Goal: Transaction & Acquisition: Purchase product/service

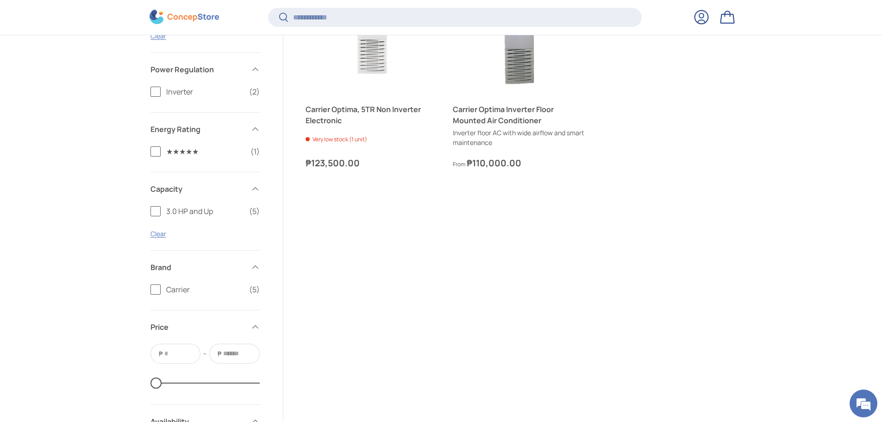
scroll to position [528, 0]
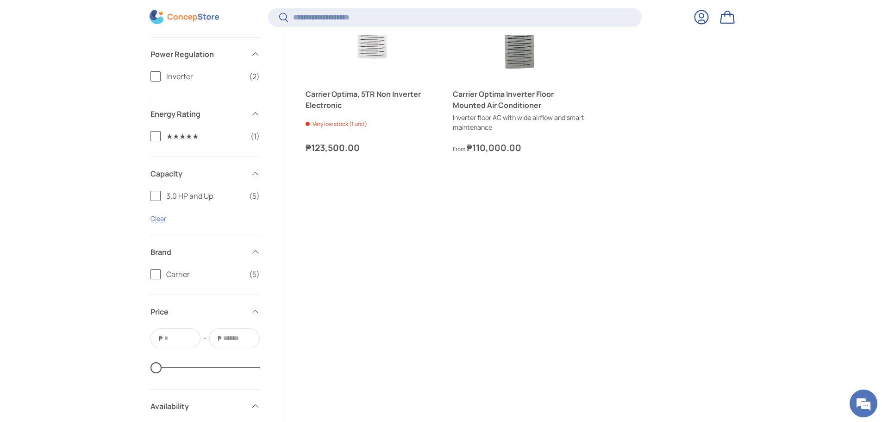
click at [156, 198] on label "3.0 HP and Up (5)" at bounding box center [204, 195] width 109 height 11
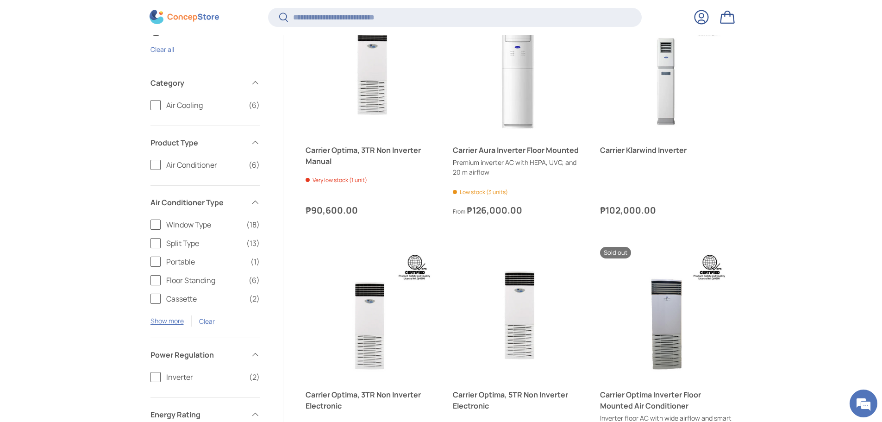
scroll to position [265, 0]
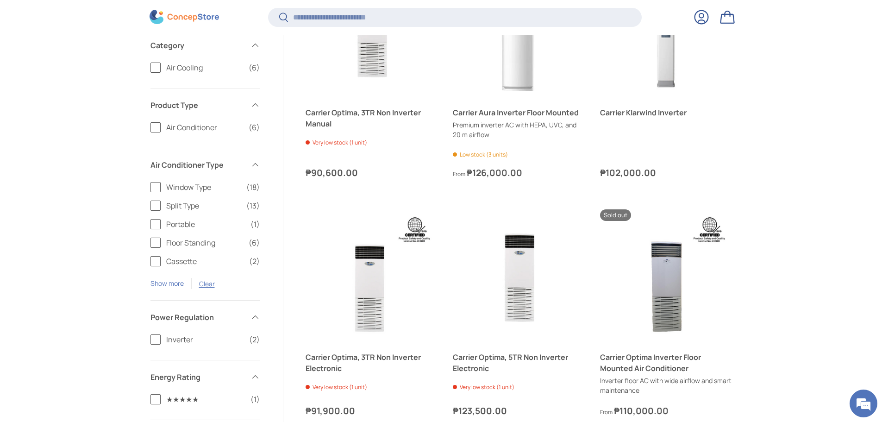
click at [154, 241] on label "Floor Standing (6)" at bounding box center [204, 242] width 109 height 11
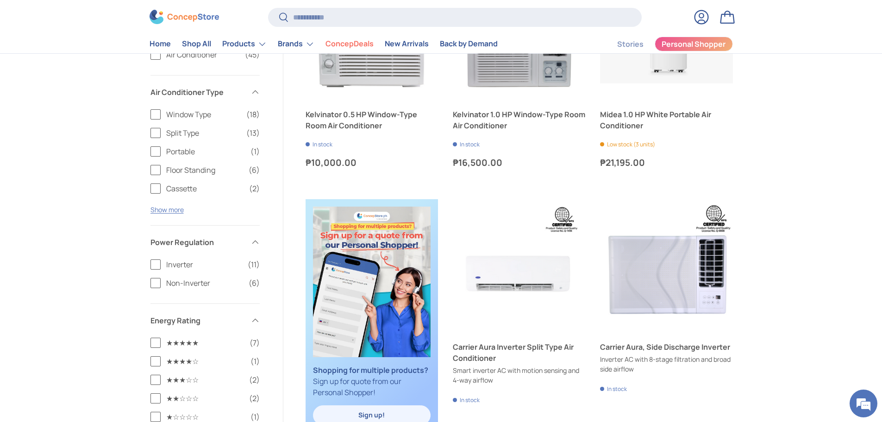
scroll to position [174, 0]
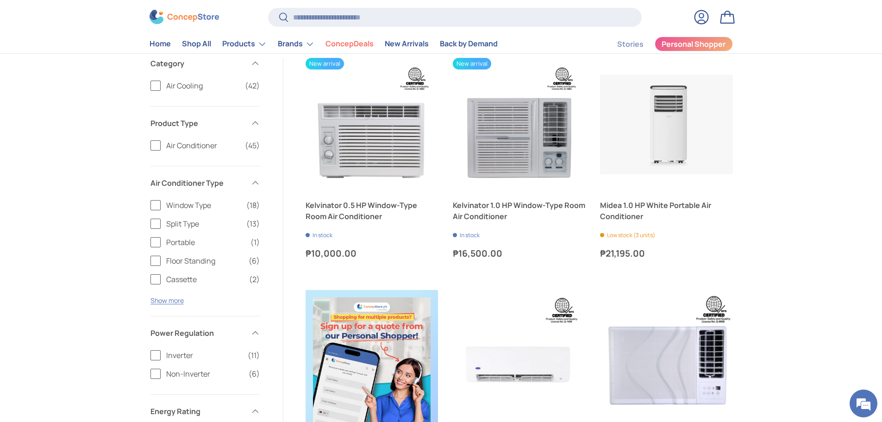
click at [152, 206] on label "Window Type (18)" at bounding box center [204, 205] width 109 height 11
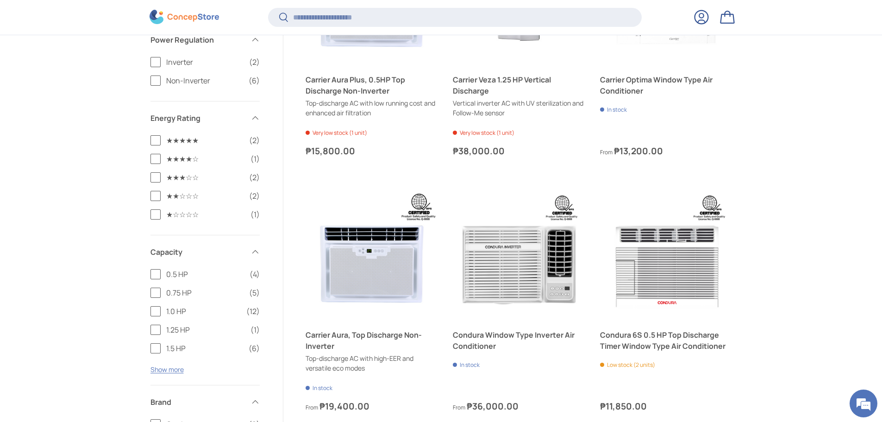
scroll to position [543, 0]
click at [168, 369] on button "Show more" at bounding box center [166, 368] width 33 height 9
click at [156, 366] on label "2.0 HP (2)" at bounding box center [204, 366] width 109 height 11
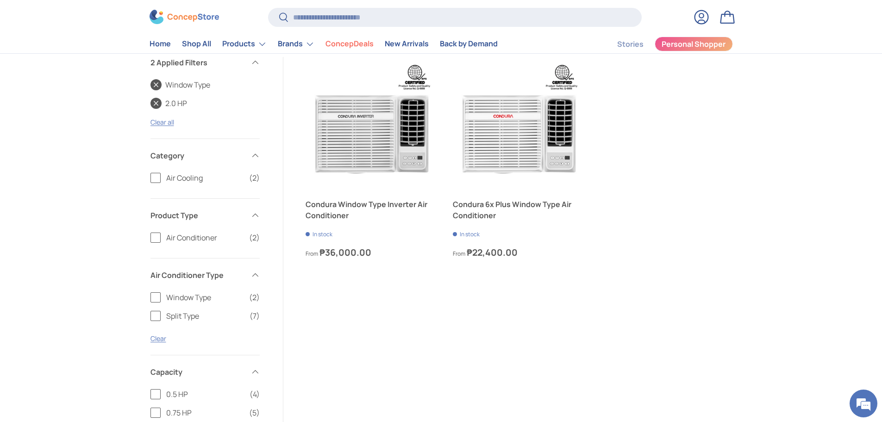
scroll to position [174, 0]
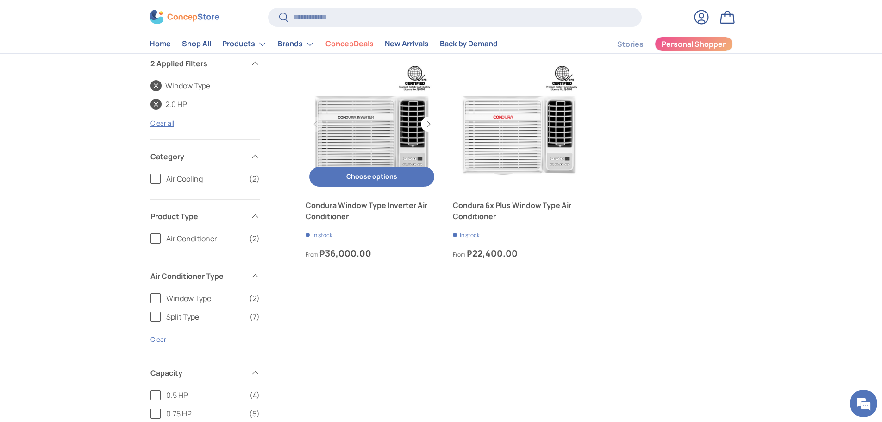
click at [349, 140] on link "Condura Window Type Inverter Air Conditioner" at bounding box center [372, 124] width 132 height 132
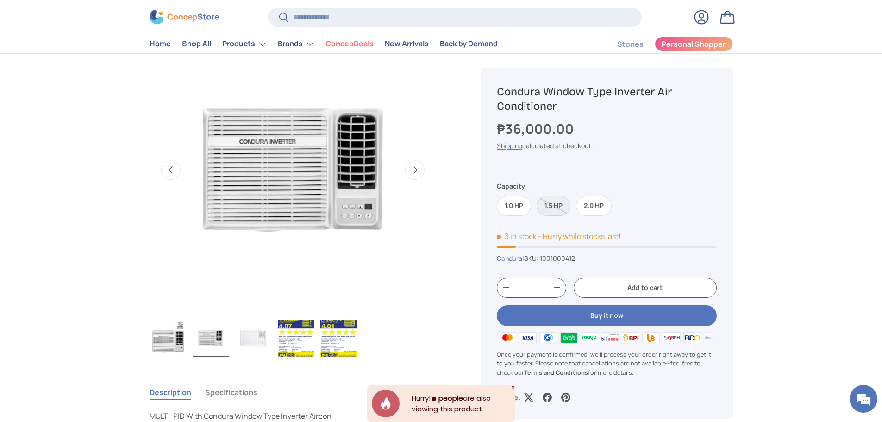
drag, startPoint x: 598, startPoint y: 209, endPoint x: 613, endPoint y: 213, distance: 15.4
click at [598, 209] on label "2.0 HP" at bounding box center [594, 206] width 36 height 20
